Goal: Task Accomplishment & Management: Use online tool/utility

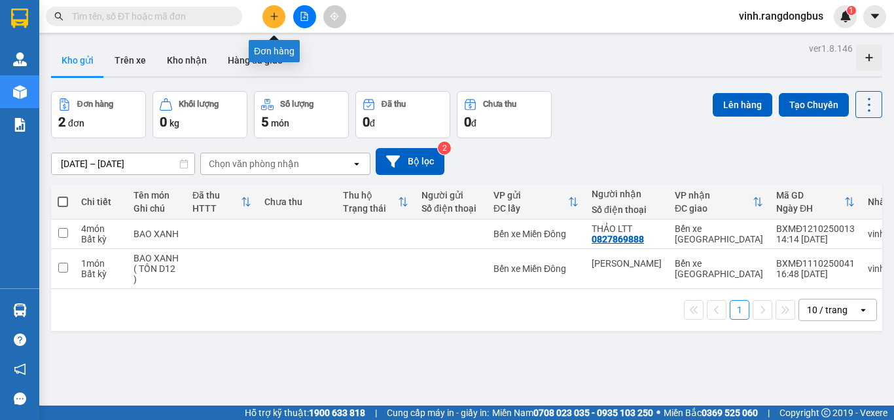
click at [280, 16] on button at bounding box center [274, 16] width 23 height 23
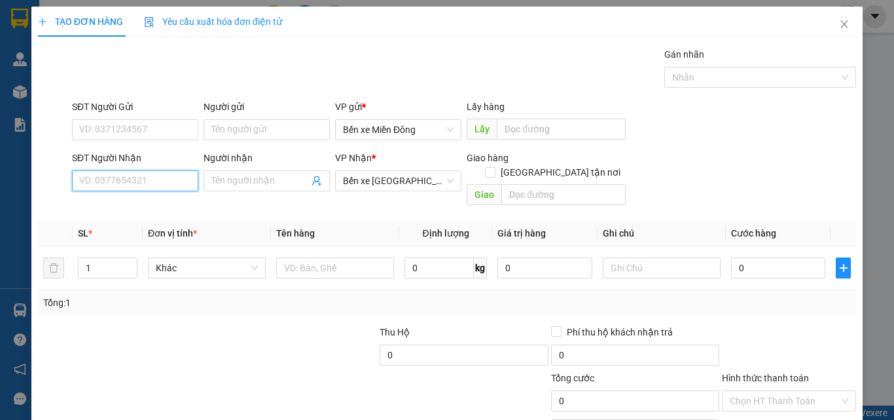
click at [162, 179] on input "SĐT Người Nhận" at bounding box center [135, 180] width 126 height 21
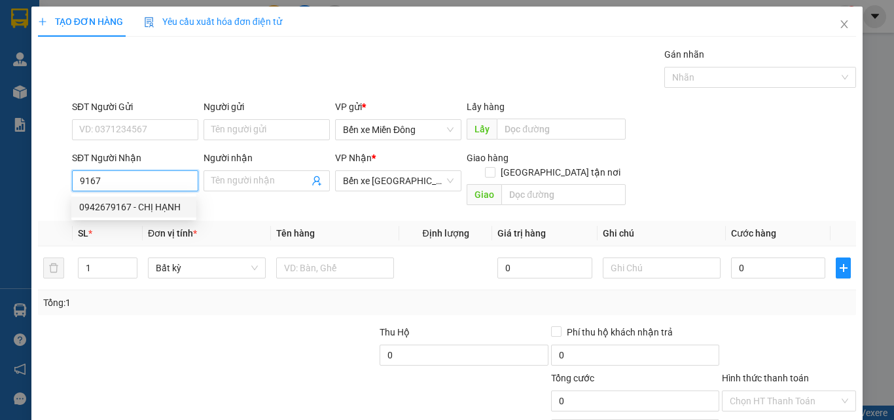
drag, startPoint x: 122, startPoint y: 200, endPoint x: 189, endPoint y: 223, distance: 70.8
click at [123, 200] on div "0942679167 - CHỊ HẠNH" at bounding box center [133, 207] width 109 height 14
type input "0942679167"
type input "CHỊ HẠNH"
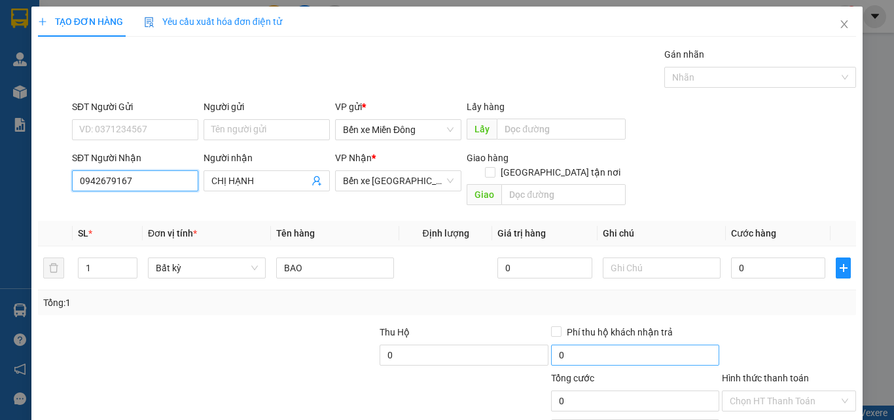
scroll to position [65, 0]
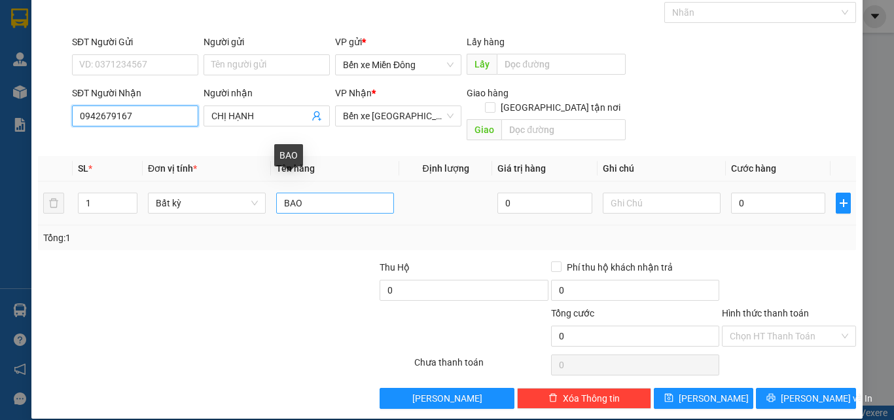
type input "0942679167"
click at [339, 193] on input "BAO" at bounding box center [335, 203] width 118 height 21
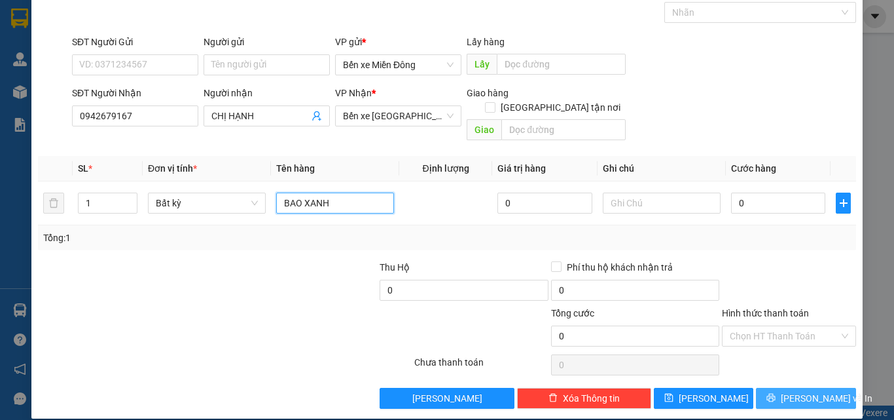
type input "BAO XANH"
click at [793, 391] on span "[PERSON_NAME] và In" at bounding box center [827, 398] width 92 height 14
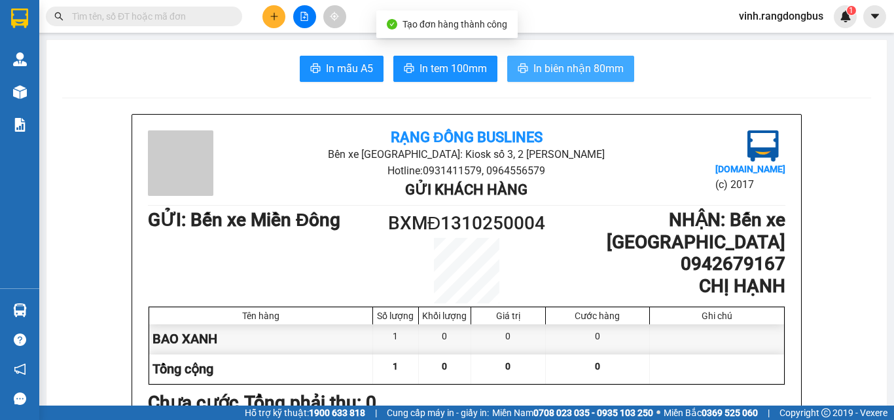
click at [609, 63] on span "In biên nhận 80mm" at bounding box center [579, 68] width 90 height 16
